Goal: Navigation & Orientation: Find specific page/section

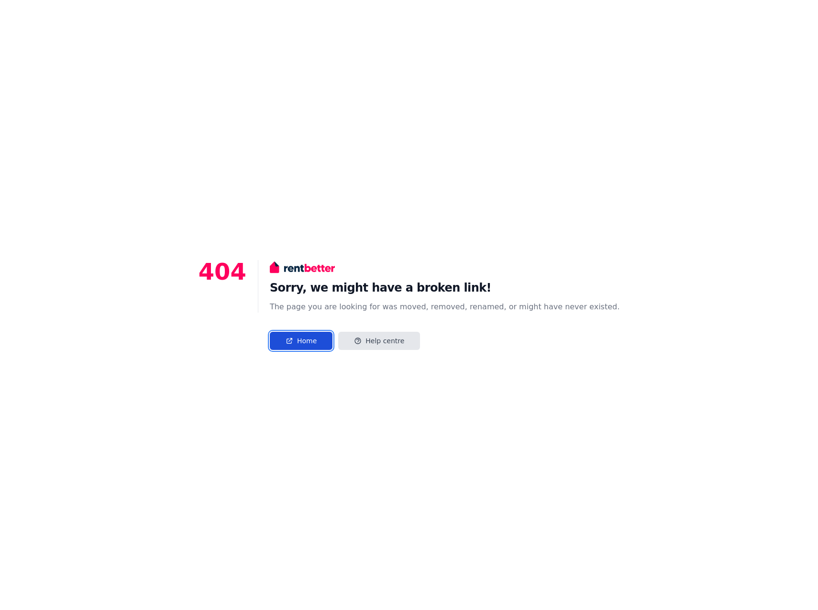
click at [325, 346] on link "Home" at bounding box center [301, 341] width 63 height 18
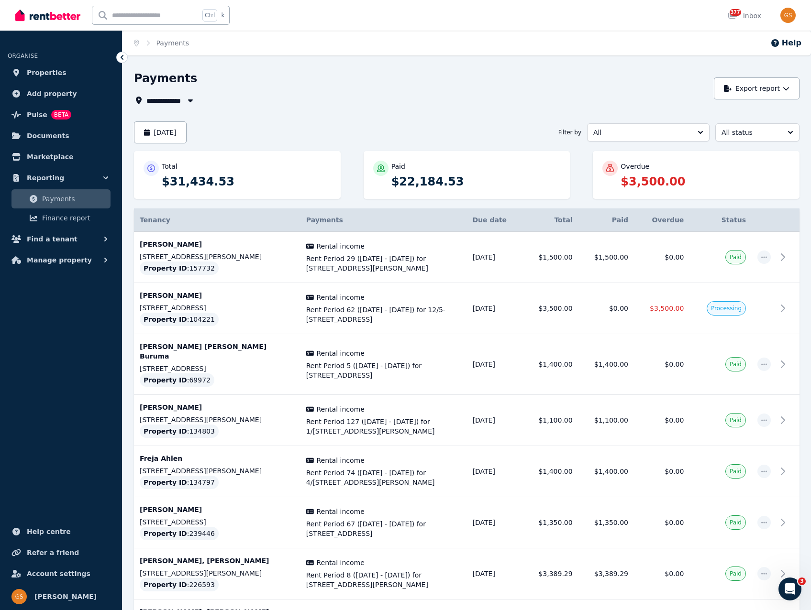
click at [619, 88] on div "Payments" at bounding box center [421, 80] width 575 height 18
